Goal: Task Accomplishment & Management: Use online tool/utility

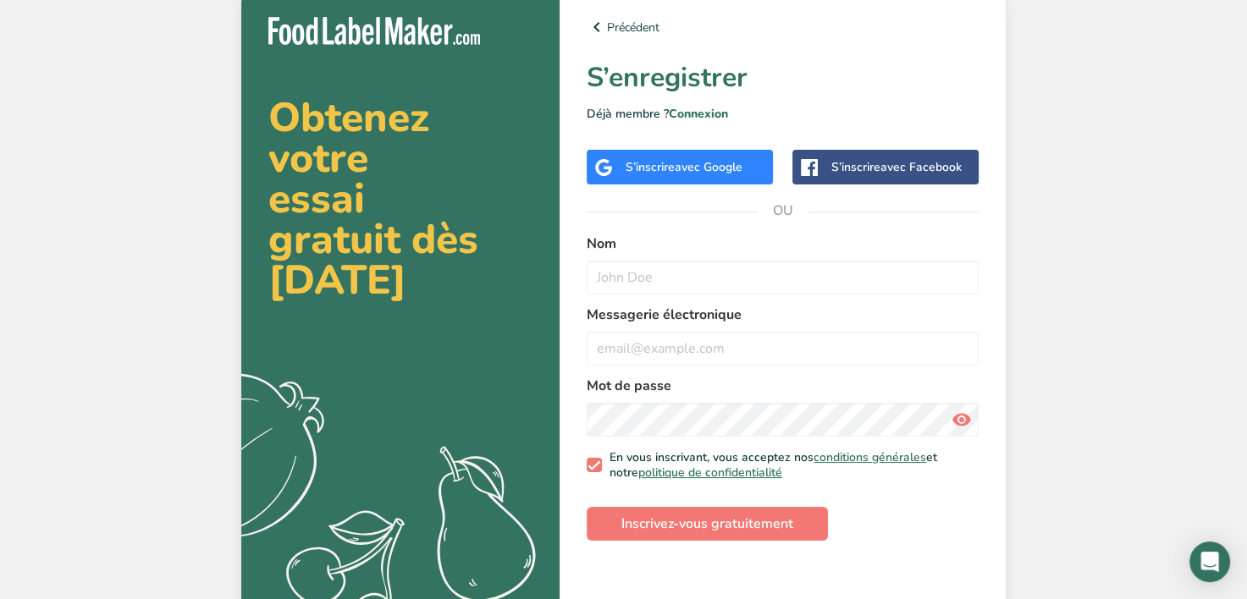
click at [768, 176] on div "S’inscrire avec Google" at bounding box center [680, 167] width 186 height 35
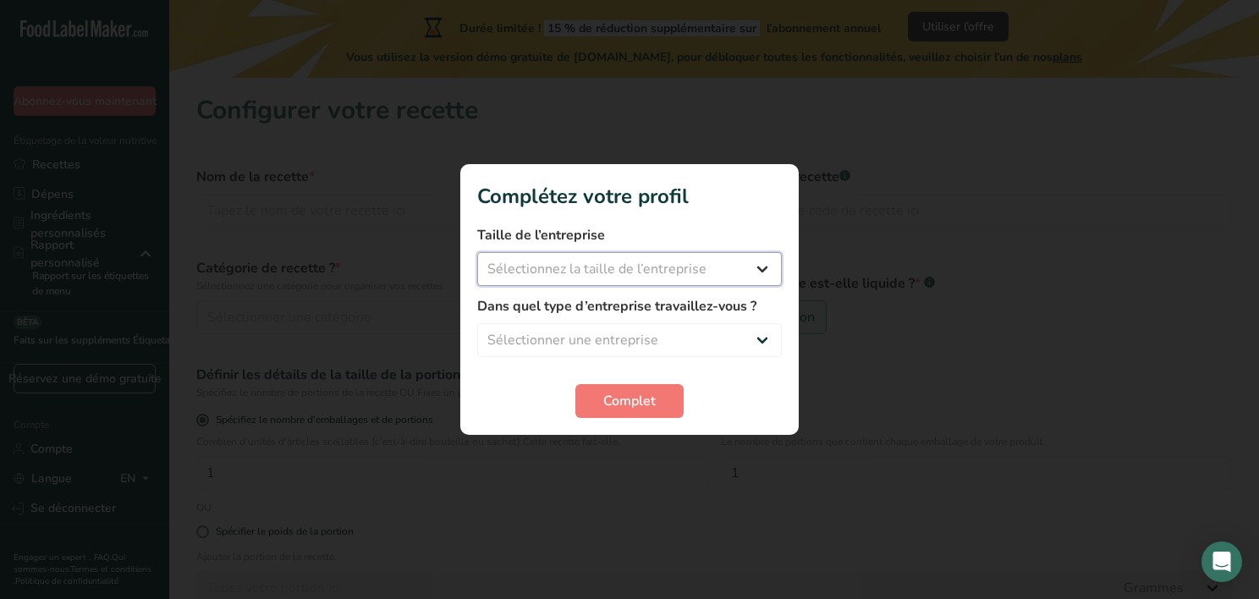
click at [692, 271] on select "Sélectionnez la taille de l’entreprise Moins de 10 employés 10 à 50 employés 51…" at bounding box center [629, 269] width 305 height 34
select select "1"
click at [477, 252] on select "Sélectionnez la taille de l’entreprise Moins de 10 employés 10 à 50 employés 51…" at bounding box center [629, 269] width 305 height 34
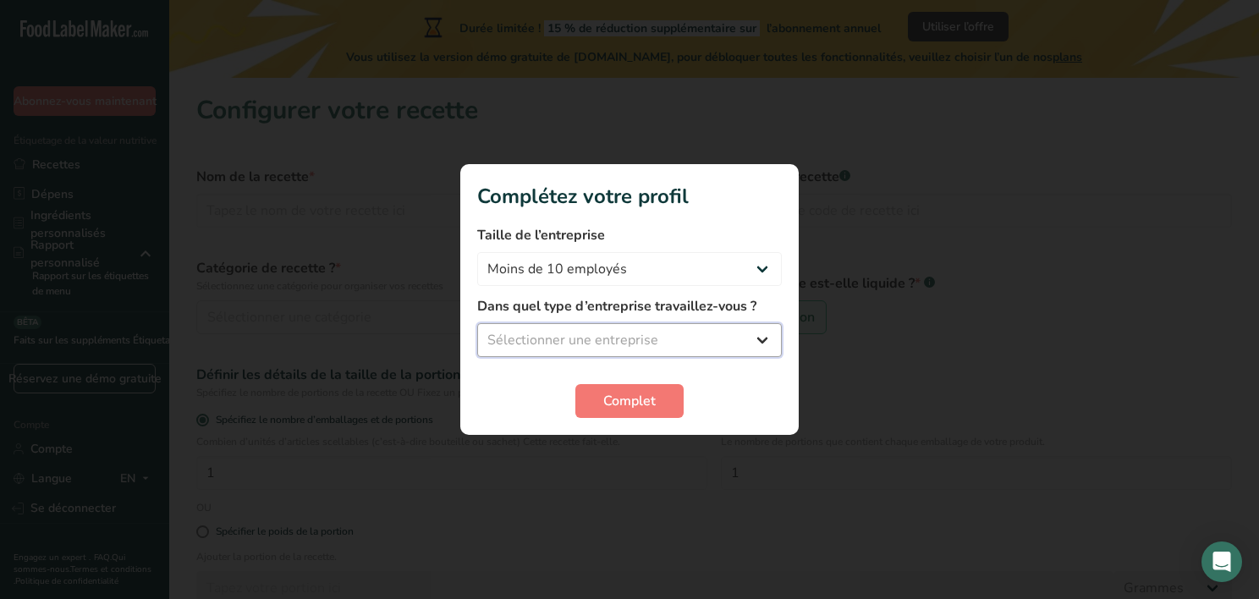
click at [660, 325] on select "Sélectionner une entreprise Fabricant d’aliments emballés Restaurant & Café Bou…" at bounding box center [629, 340] width 305 height 34
select select "1"
click at [477, 323] on select "Sélectionner une entreprise Fabricant d’aliments emballés Restaurant & Café Bou…" at bounding box center [629, 340] width 305 height 34
click at [659, 399] on button "Complet" at bounding box center [629, 401] width 108 height 34
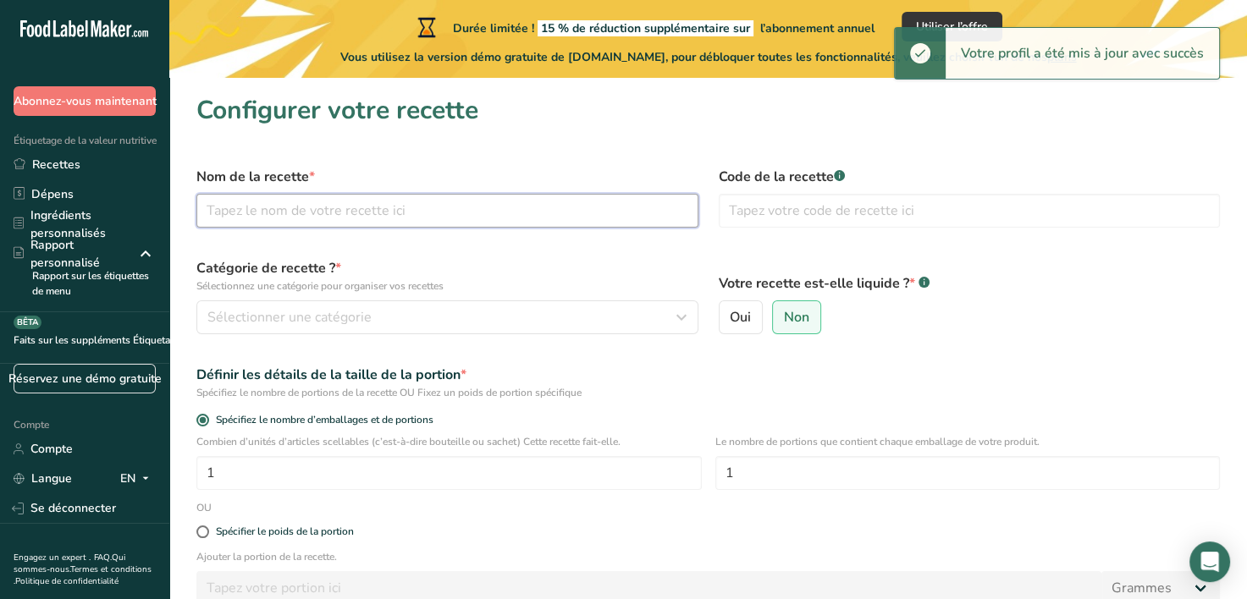
click at [311, 210] on input "text" at bounding box center [447, 211] width 502 height 34
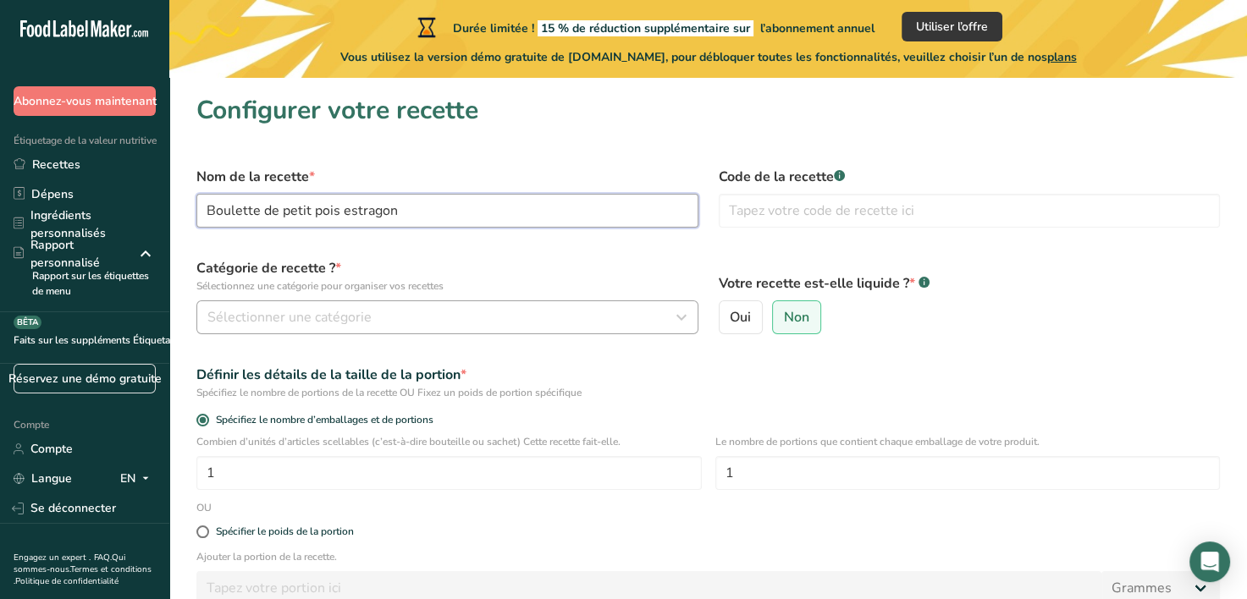
type input "Boulette de petit pois estragon"
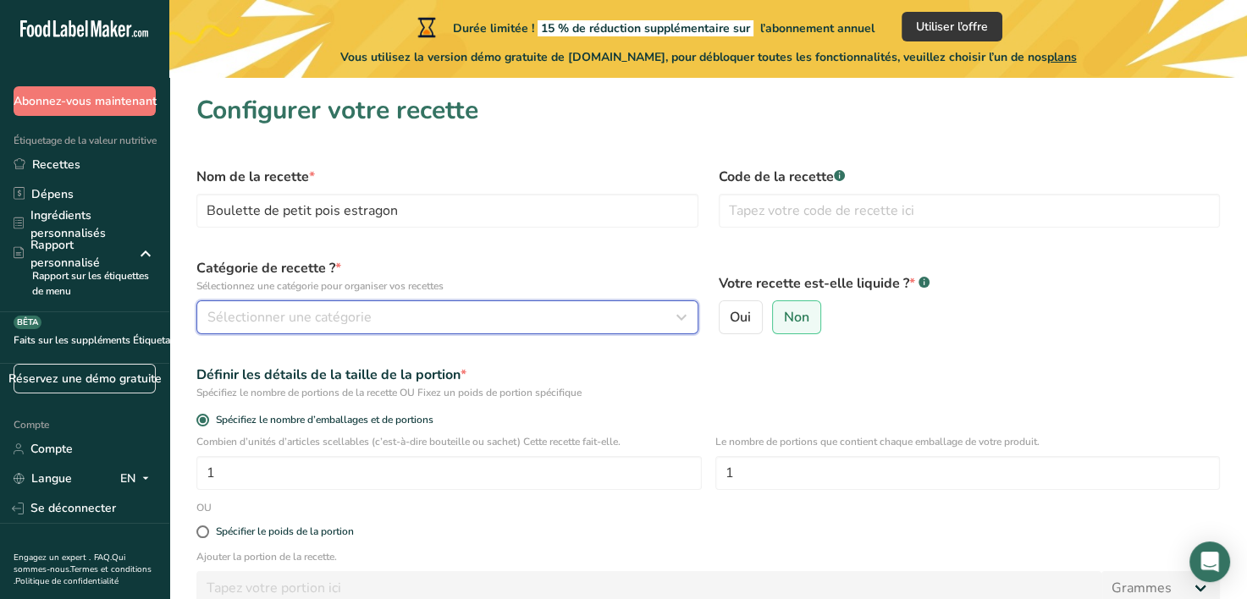
click at [372, 311] on div "Sélectionner une catégorie" at bounding box center [442, 317] width 470 height 20
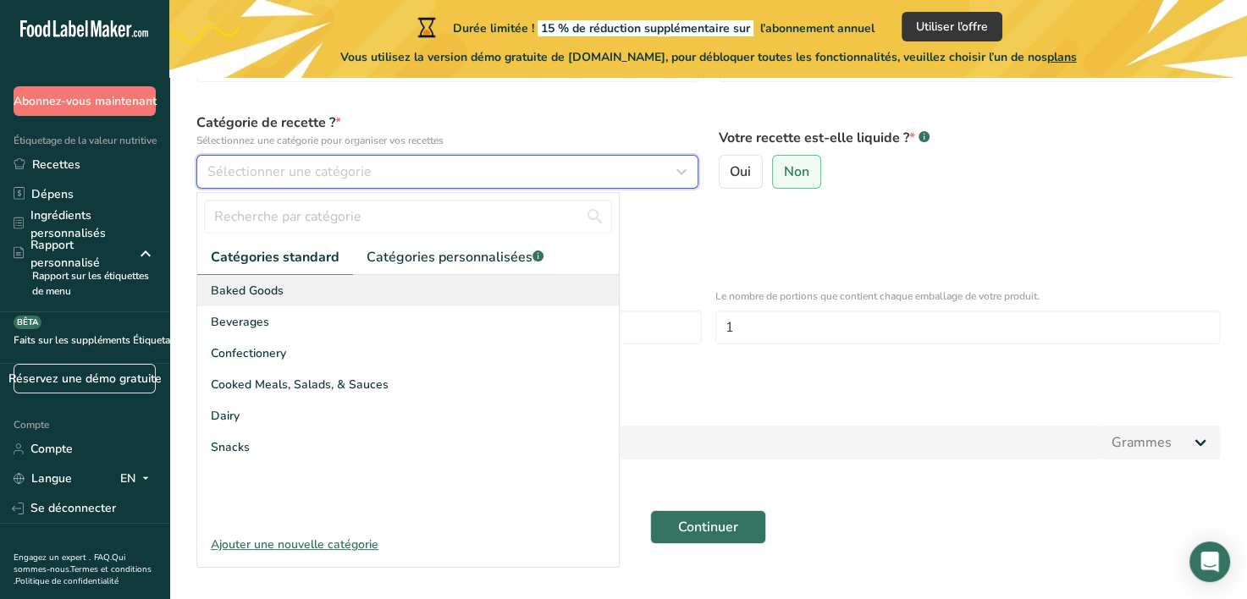
scroll to position [152, 0]
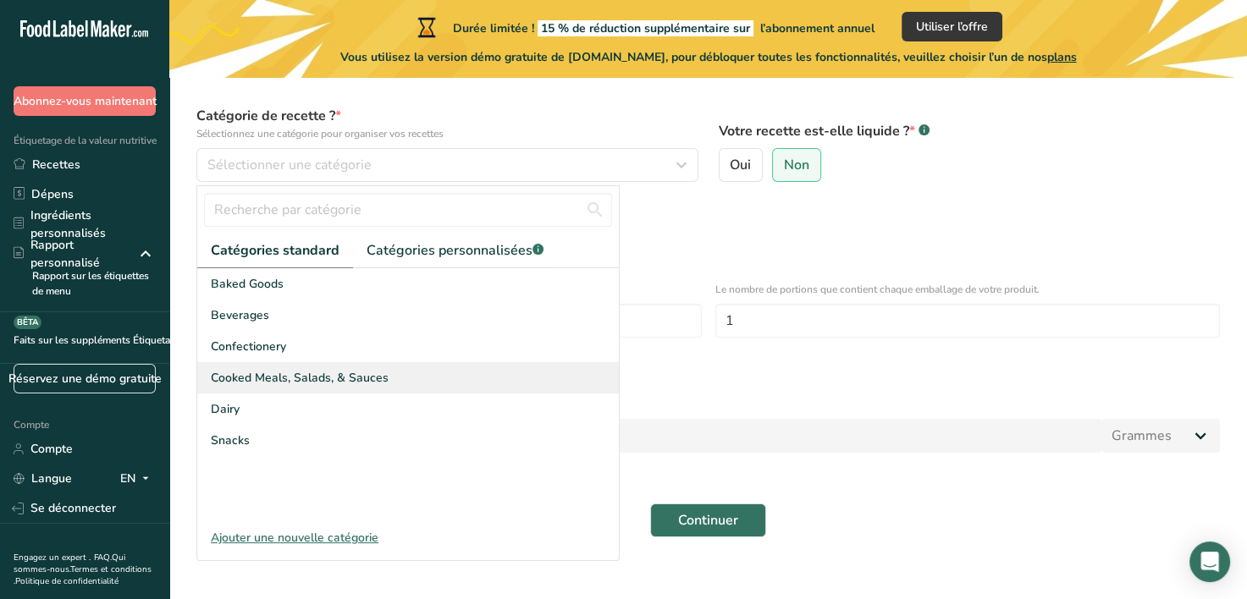
click at [350, 380] on span "Cooked Meals, Salads, & Sauces" at bounding box center [300, 378] width 178 height 18
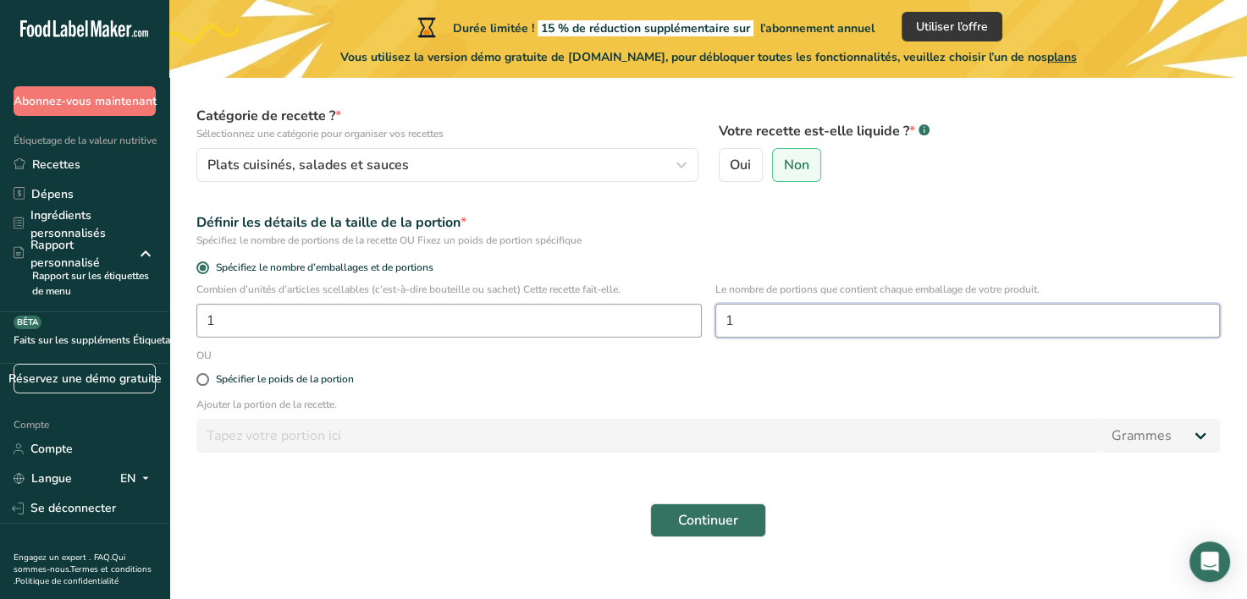
drag, startPoint x: 757, startPoint y: 315, endPoint x: 697, endPoint y: 318, distance: 61.0
click at [697, 318] on div "Combien d’unités d’articles scellables (c’est-à-dire bouteille ou sachet) Cette…" at bounding box center [708, 315] width 1044 height 66
type input "2"
click at [687, 525] on span "Continuer" at bounding box center [708, 520] width 60 height 20
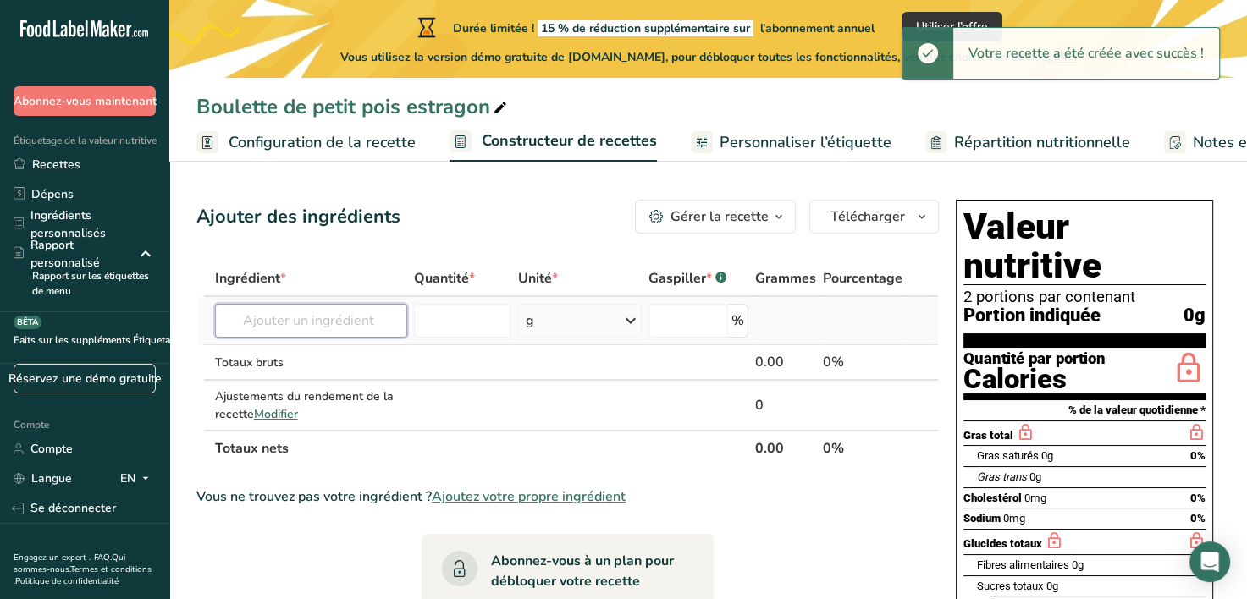
click at [389, 322] on input "text" at bounding box center [311, 321] width 192 height 34
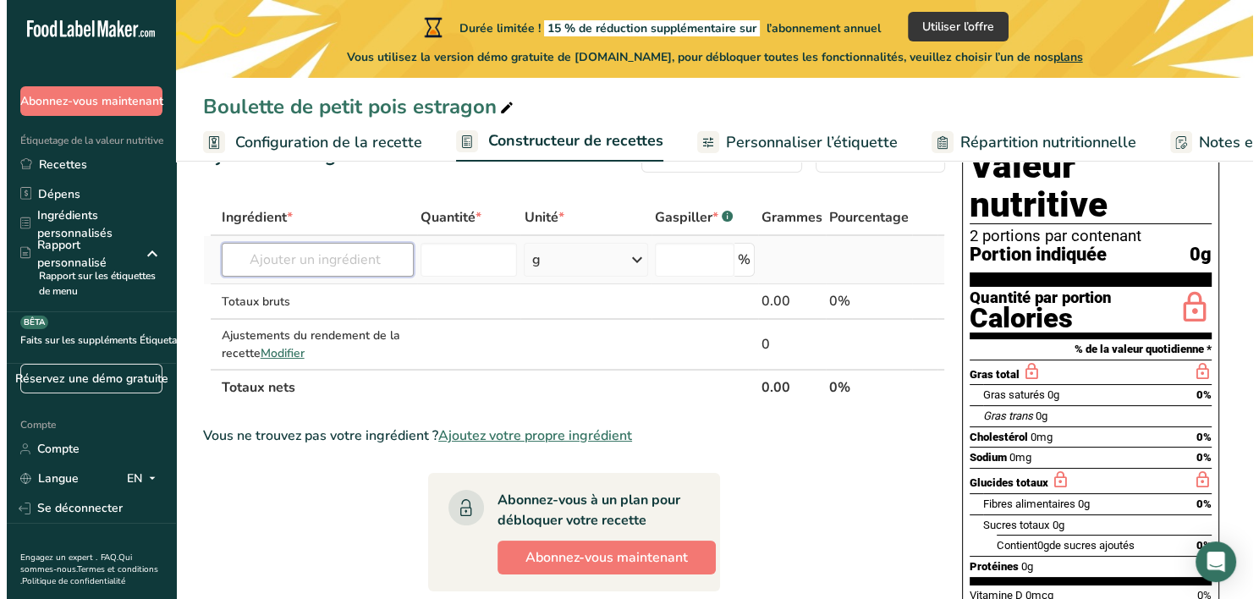
scroll to position [63, 0]
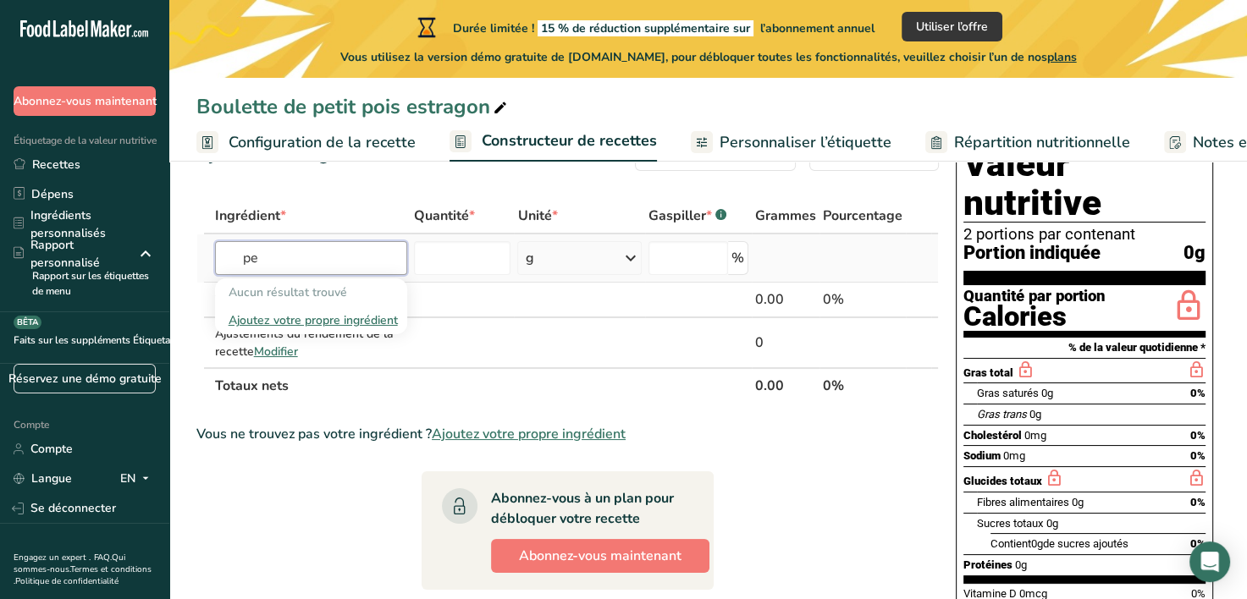
type input "p"
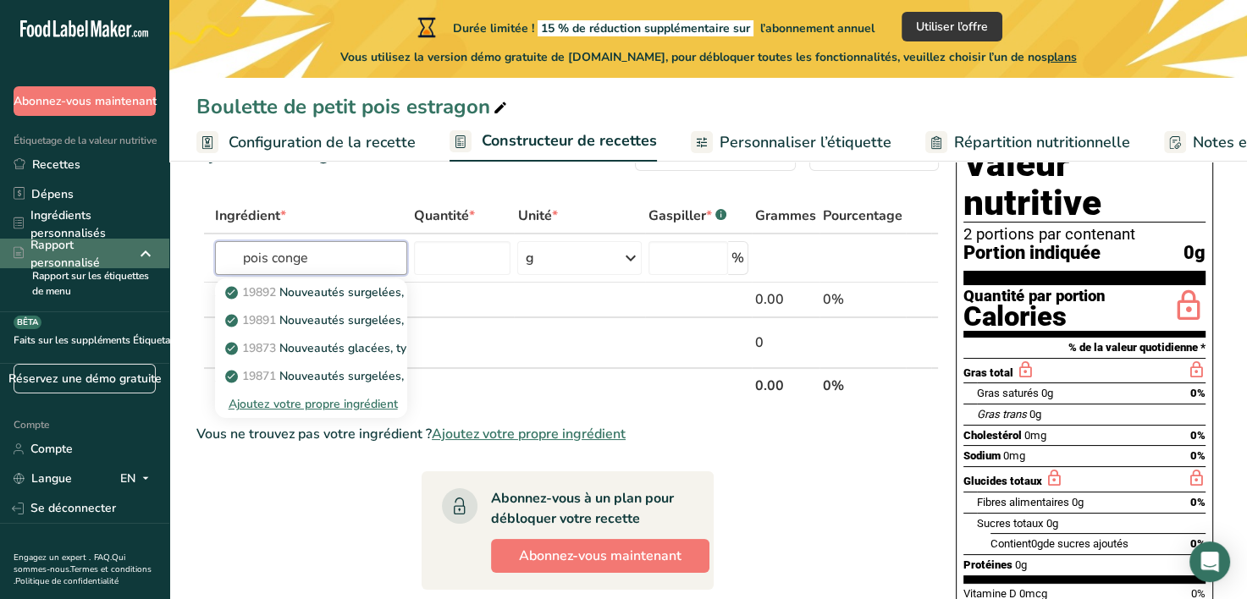
drag, startPoint x: 330, startPoint y: 255, endPoint x: 109, endPoint y: 266, distance: 221.2
click at [109, 266] on div ".a-20{fill:#fff;} Abonnez-vous maintenant Étiquetage de la valeur nutritive Rec…" at bounding box center [623, 475] width 1247 height 1077
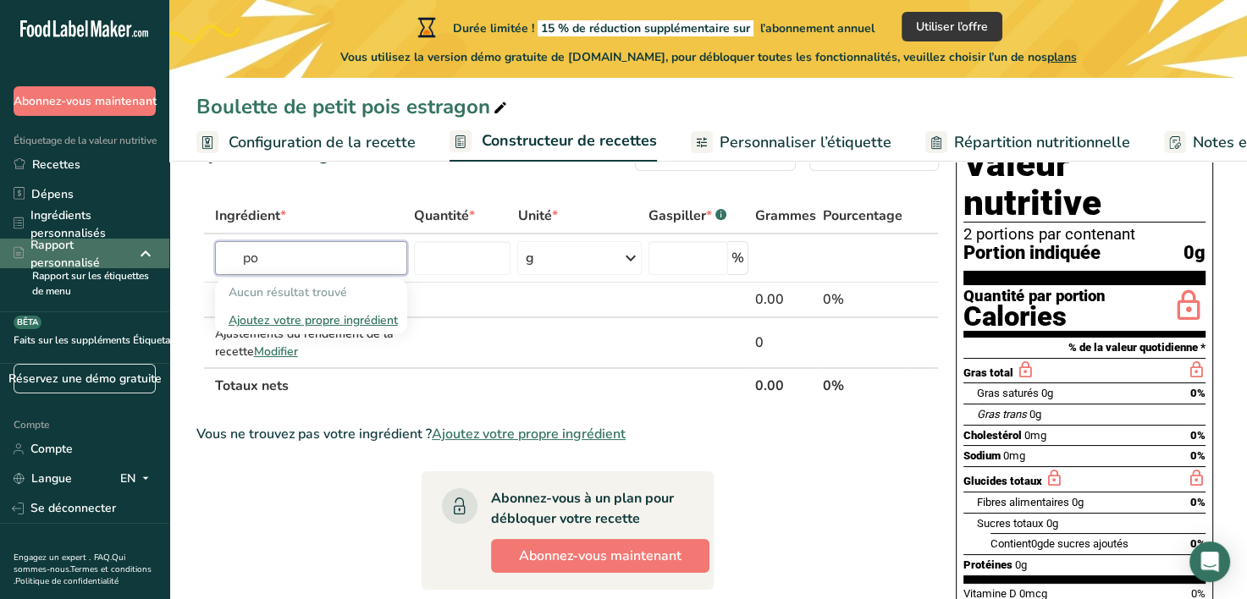
type input "p"
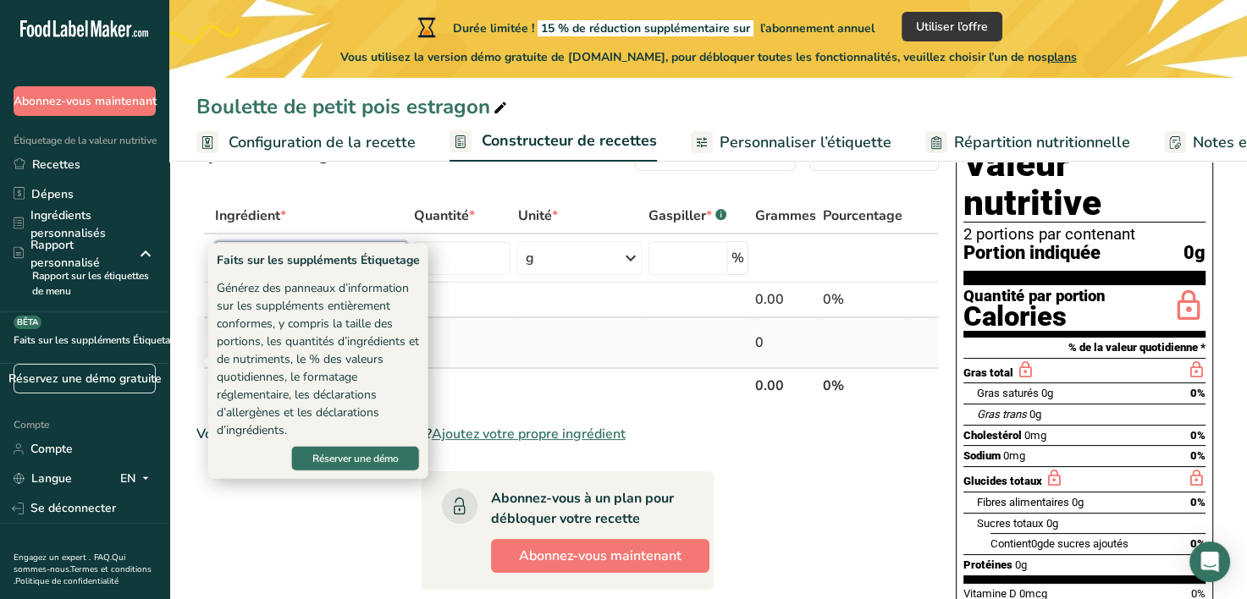
type input "petit pois"
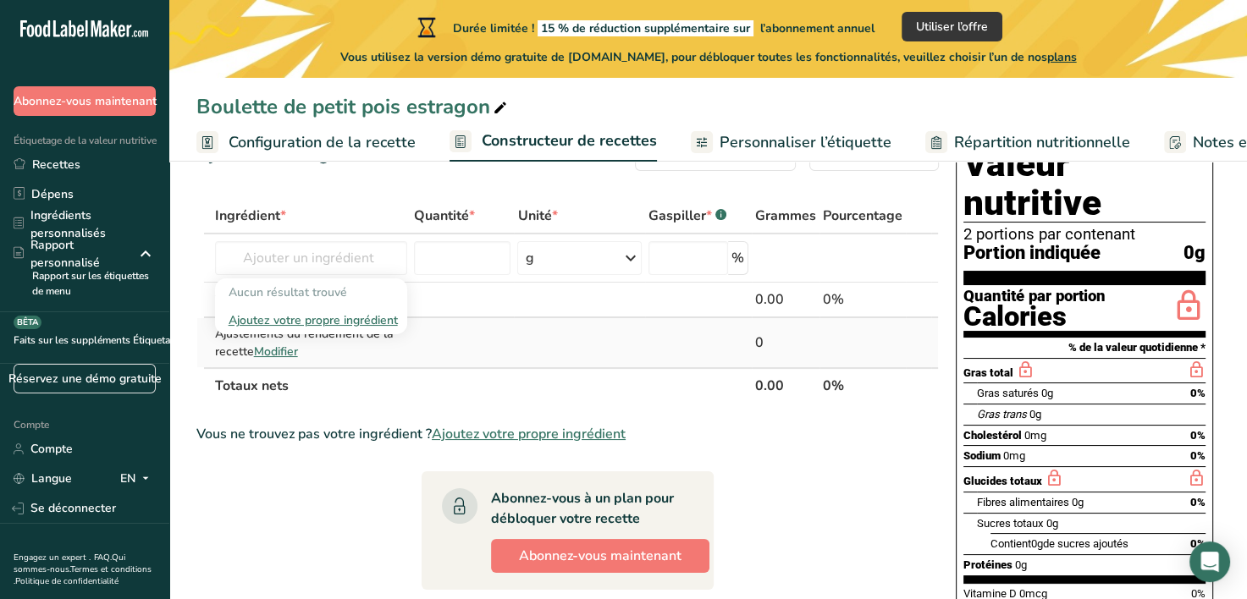
click at [454, 335] on td at bounding box center [461, 342] width 103 height 49
click at [348, 266] on input "text" at bounding box center [311, 258] width 192 height 34
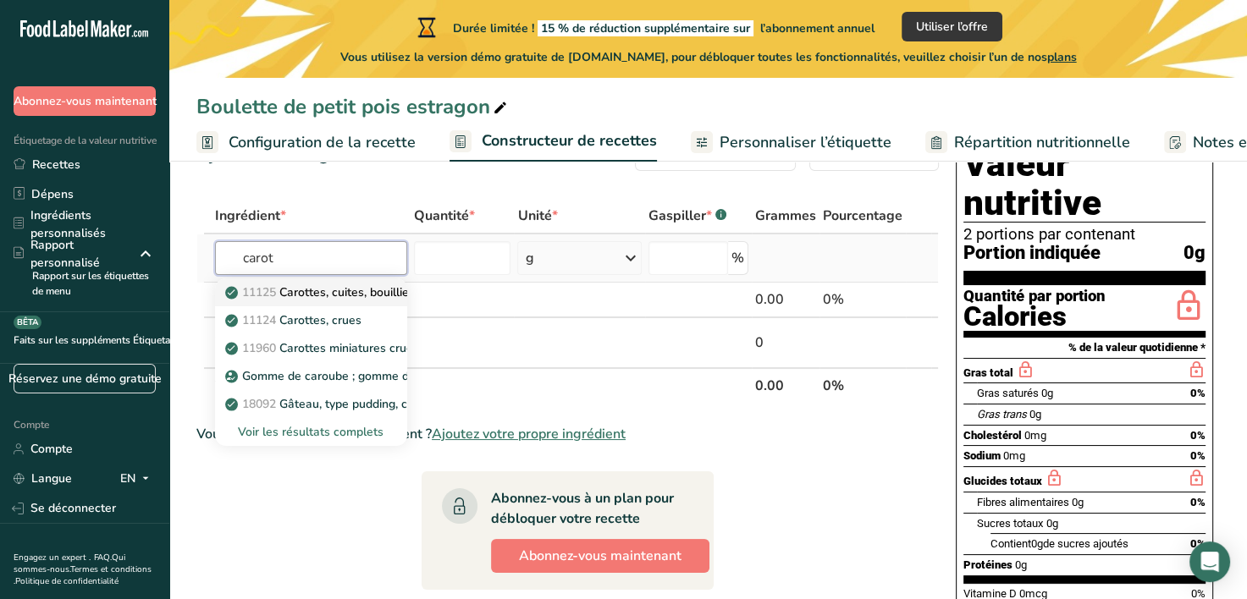
type input "carot"
click at [371, 289] on p "11125 Carottes, cuites, bouillies, égouttées, sans sel" at bounding box center [378, 293] width 298 height 18
type input "Carrots, cooked, boiled, drained, without salt"
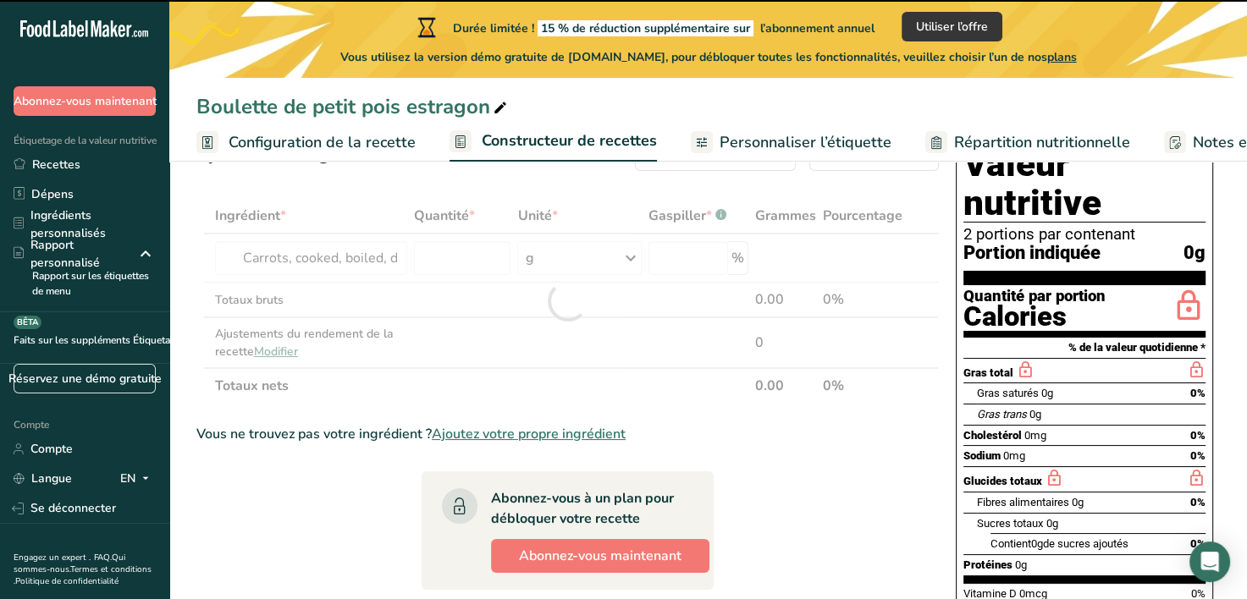
type input "0"
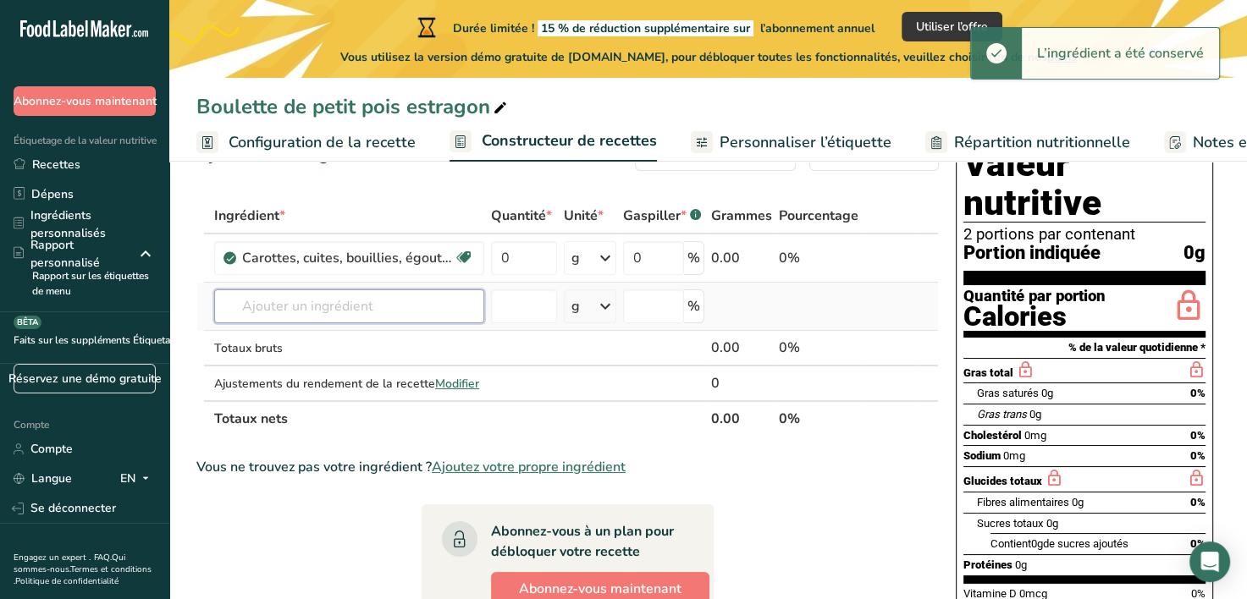
click at [355, 301] on input "text" at bounding box center [349, 306] width 270 height 34
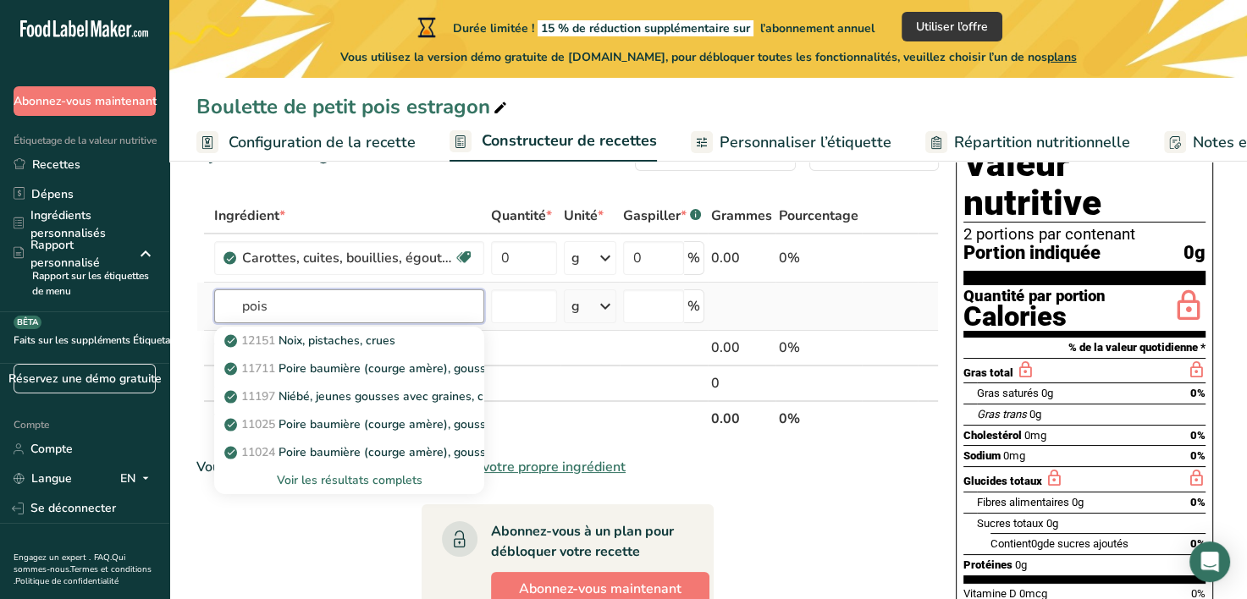
type input "pois"
click at [386, 476] on div "Voir les résultats complets" at bounding box center [349, 480] width 243 height 18
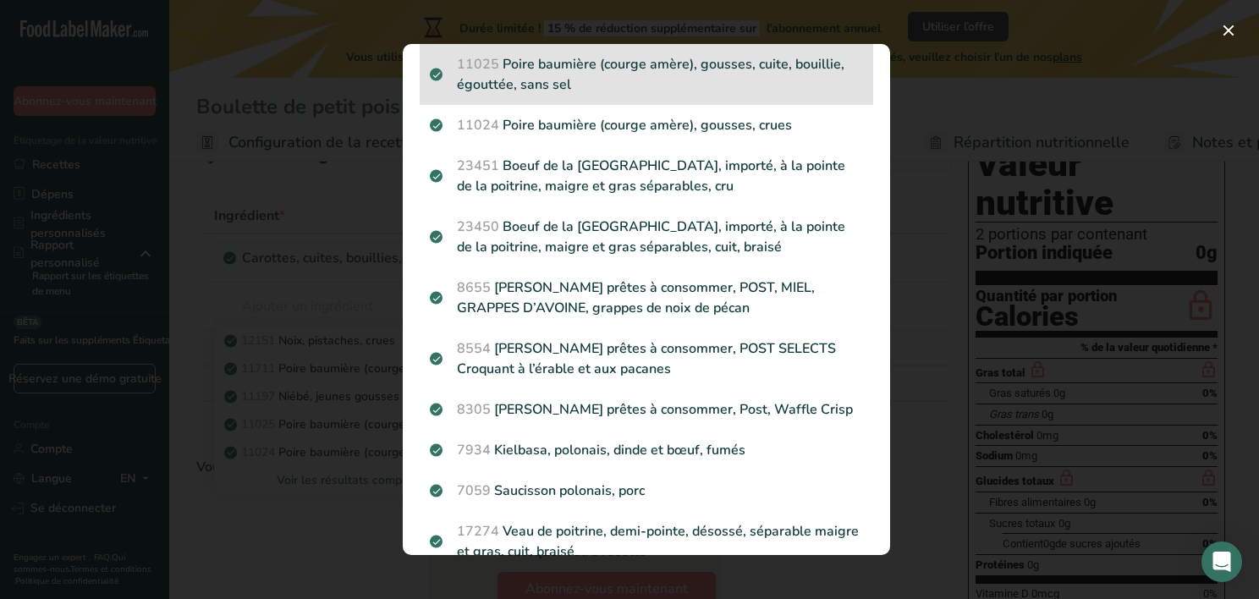
scroll to position [0, 0]
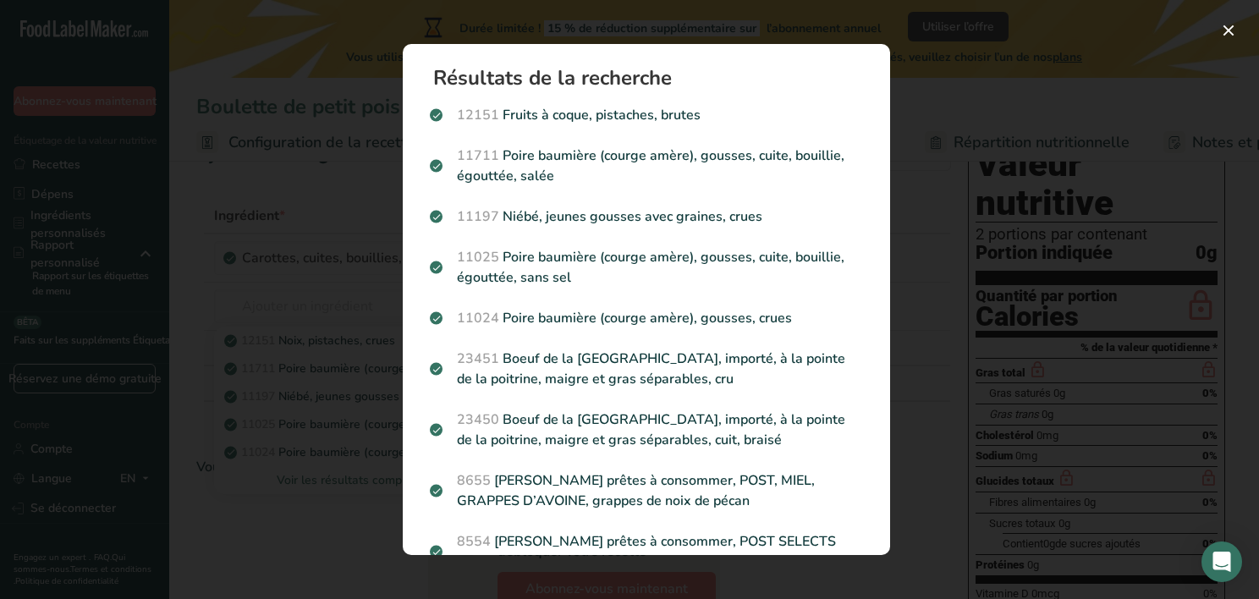
click at [250, 339] on div "Résultats de la recherche modal" at bounding box center [629, 299] width 1259 height 599
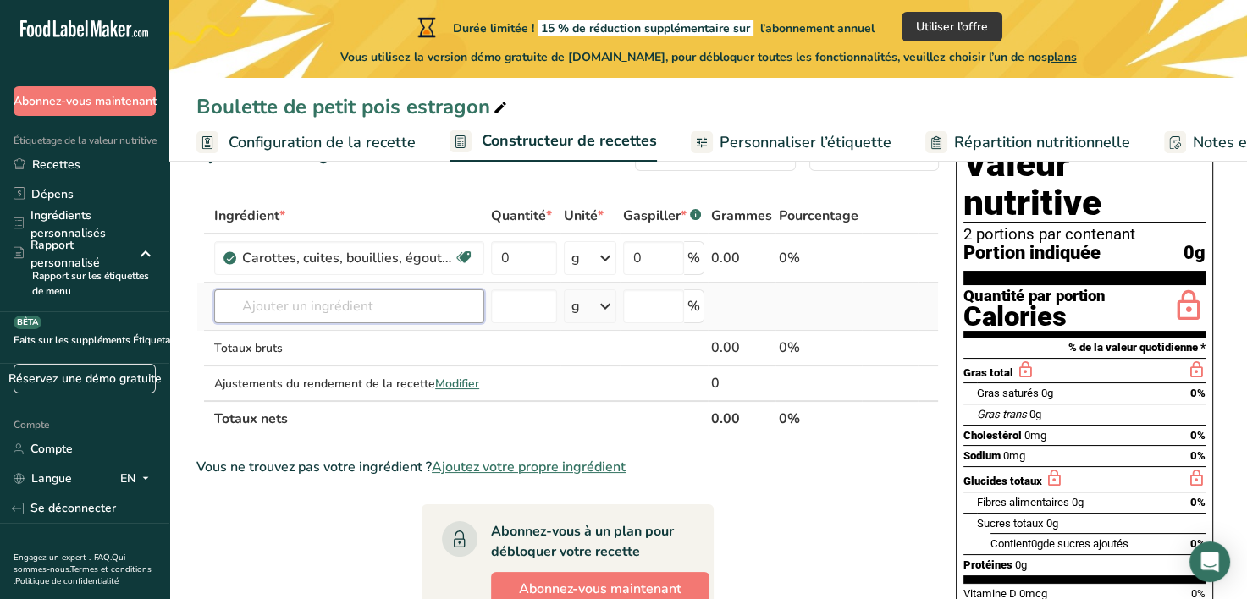
click at [284, 301] on input "text" at bounding box center [349, 306] width 270 height 34
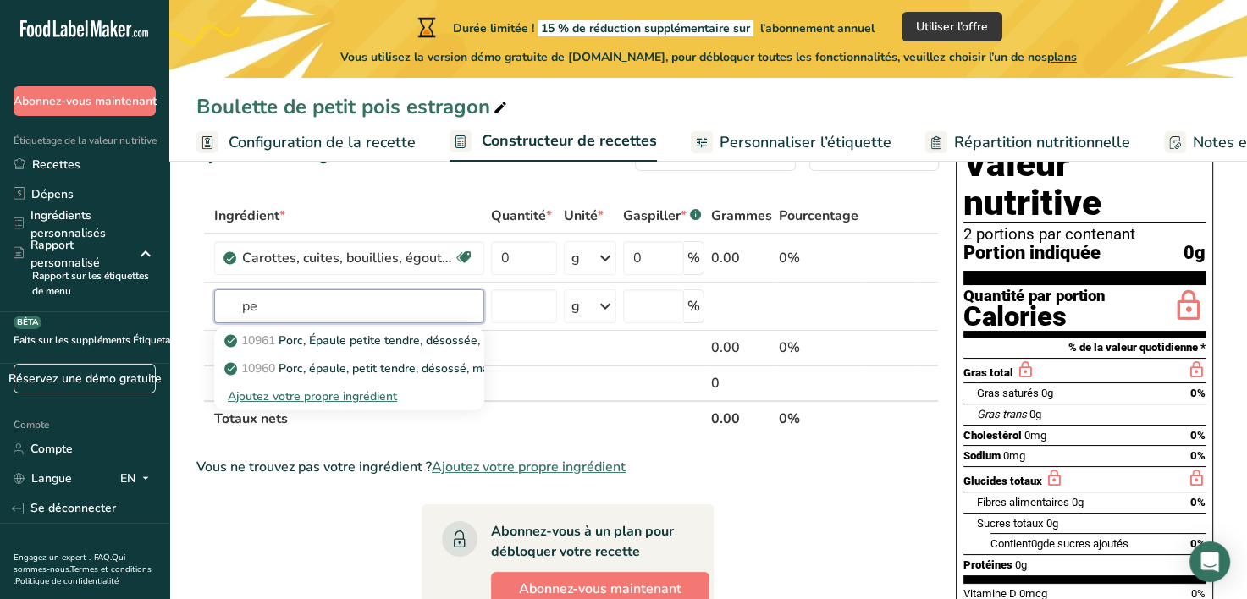
type input "p"
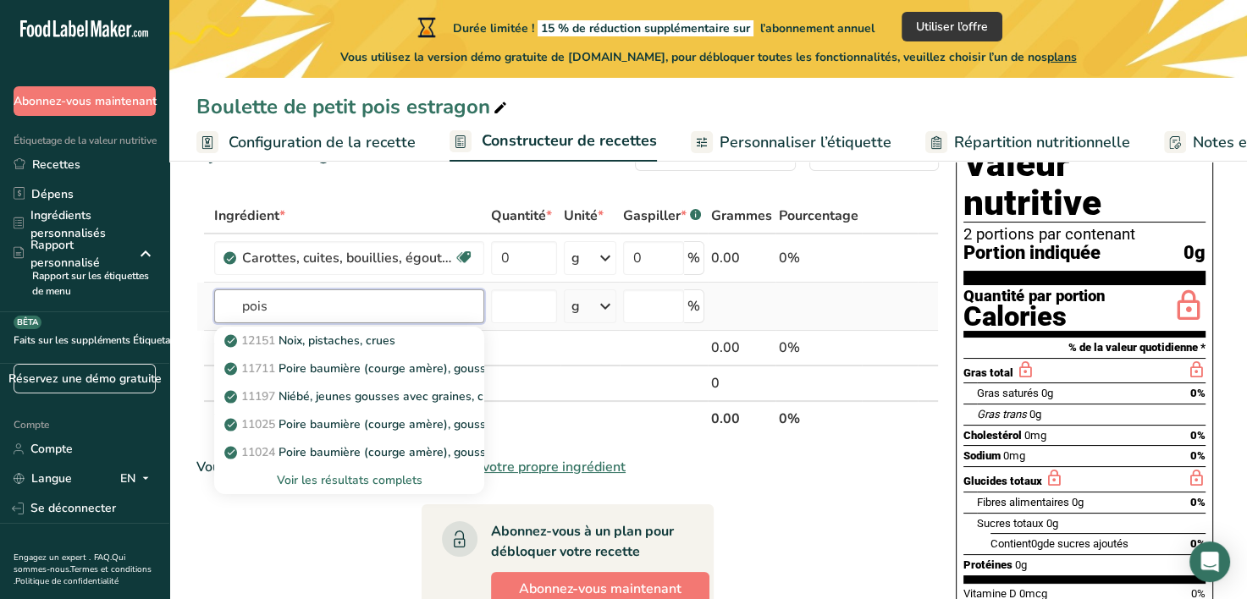
type input "pois"
click at [392, 476] on div "Voir les résultats complets" at bounding box center [349, 480] width 243 height 18
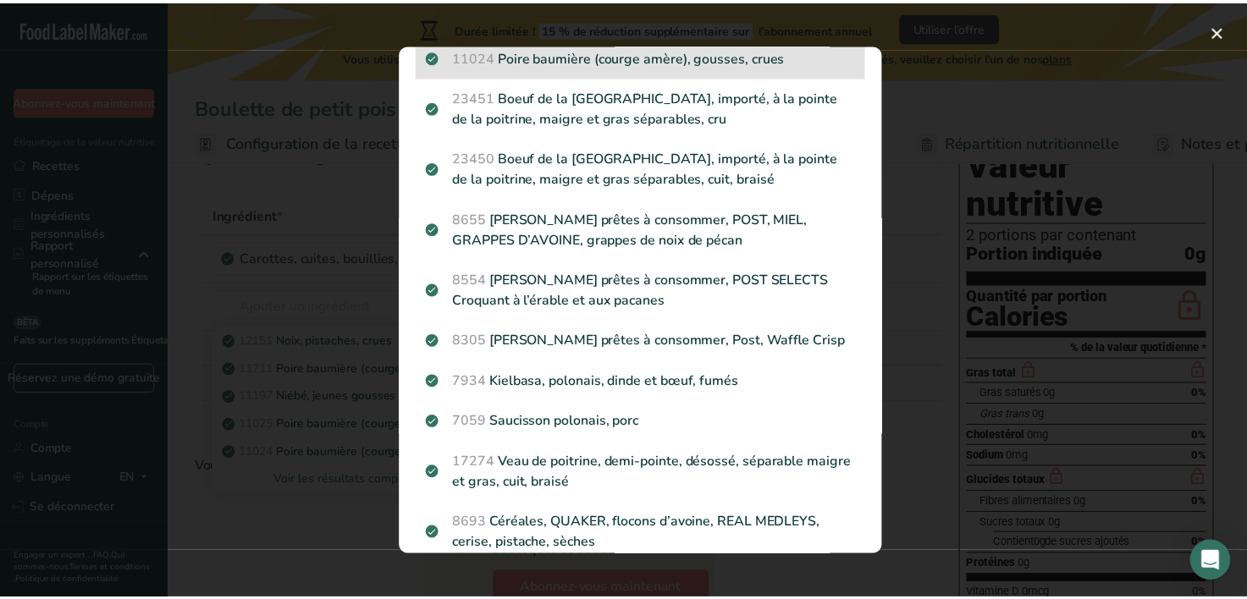
scroll to position [261, 0]
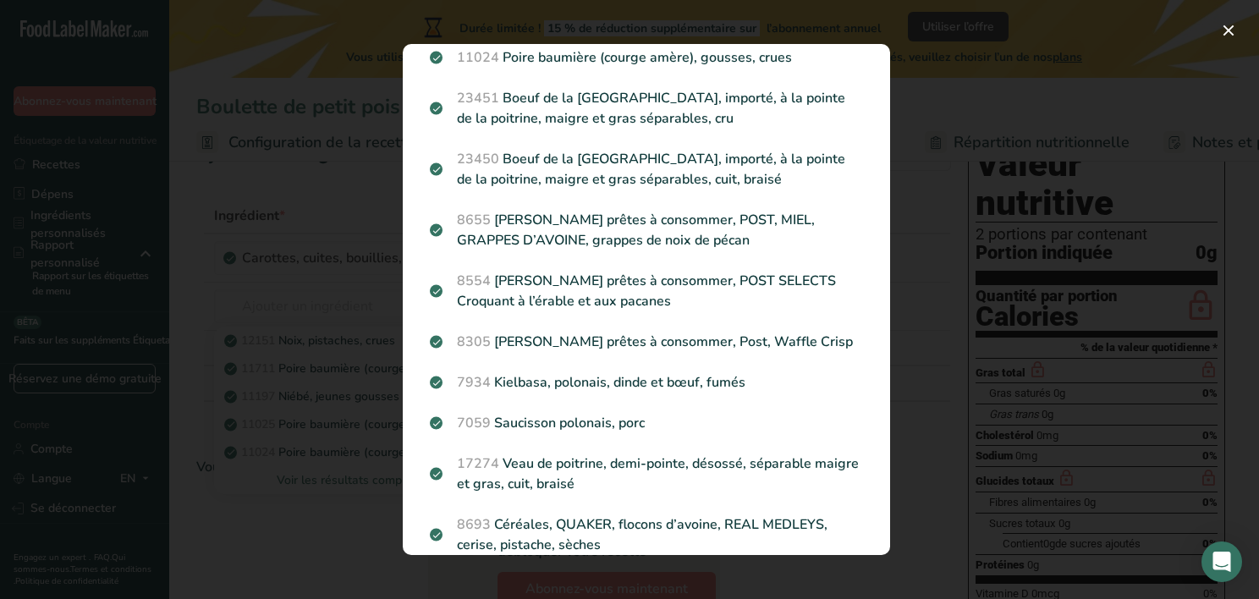
click at [173, 234] on div "Résultats de la recherche modal" at bounding box center [629, 299] width 1259 height 599
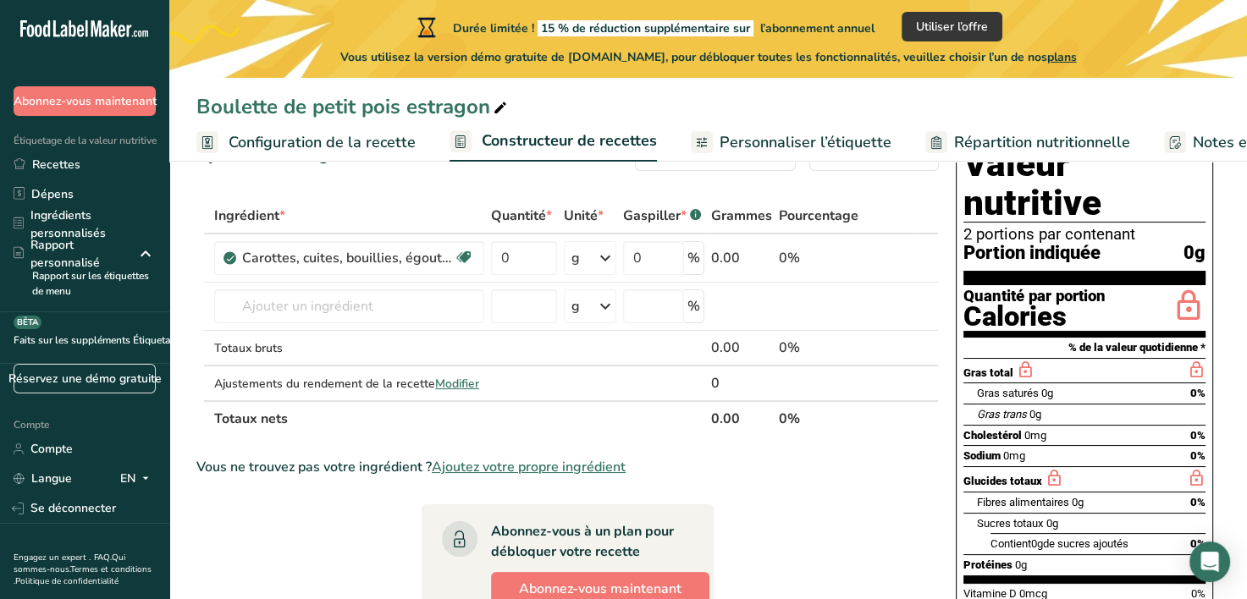
scroll to position [0, 0]
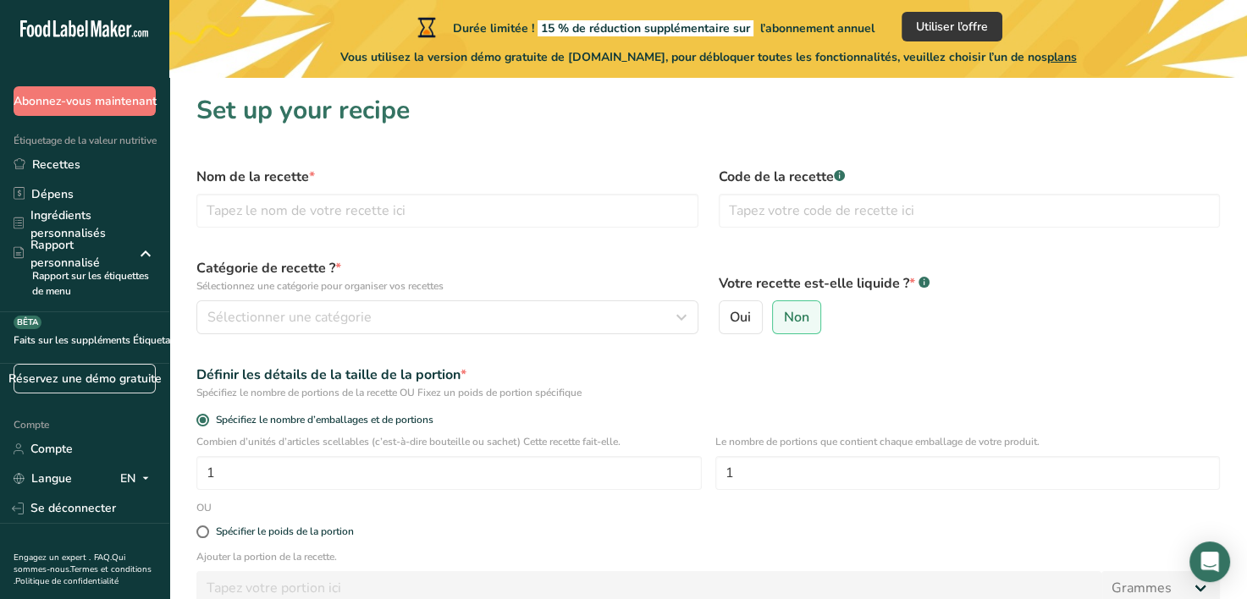
scroll to position [152, 0]
